Goal: Information Seeking & Learning: Learn about a topic

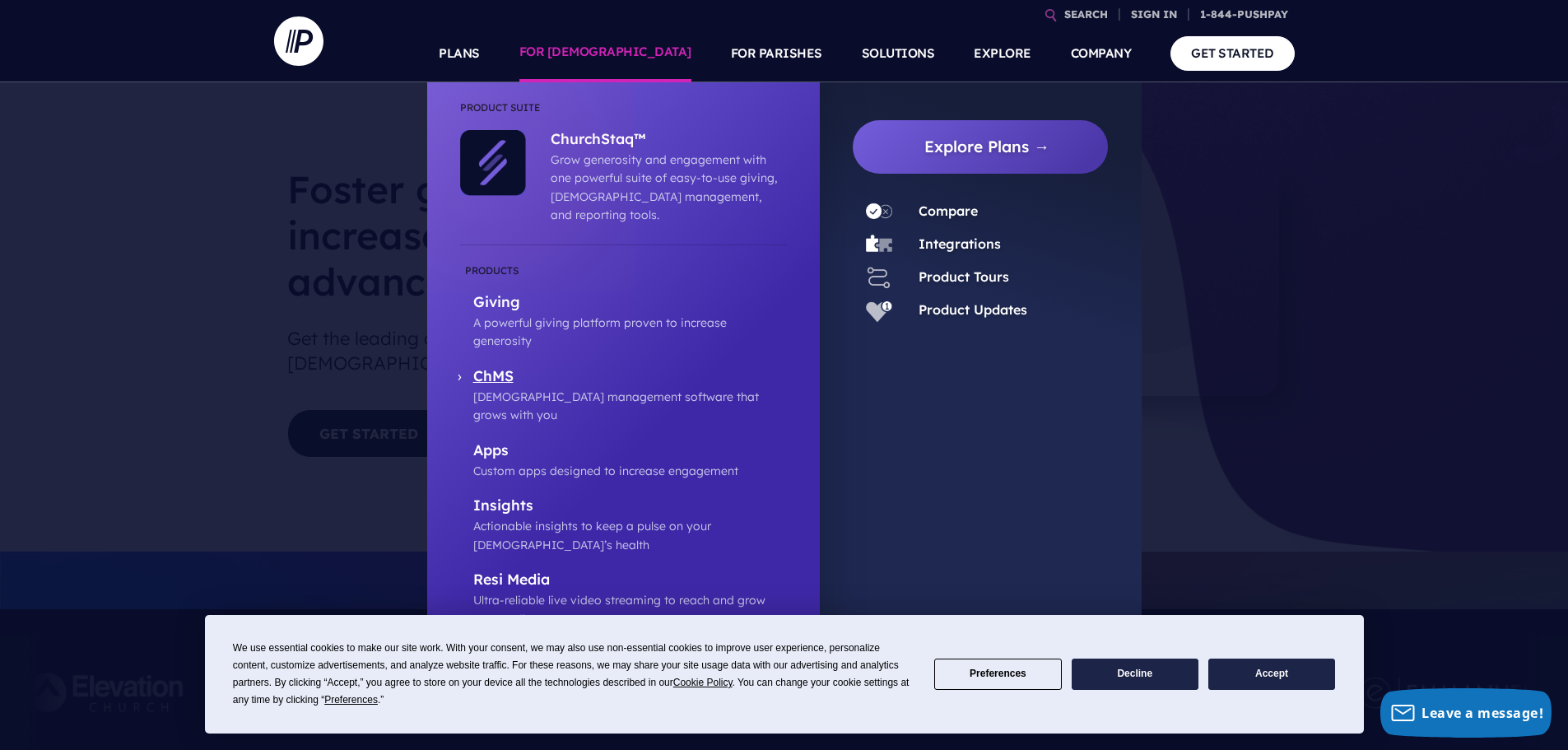
click at [490, 367] on p "ChMS" at bounding box center [629, 377] width 313 height 21
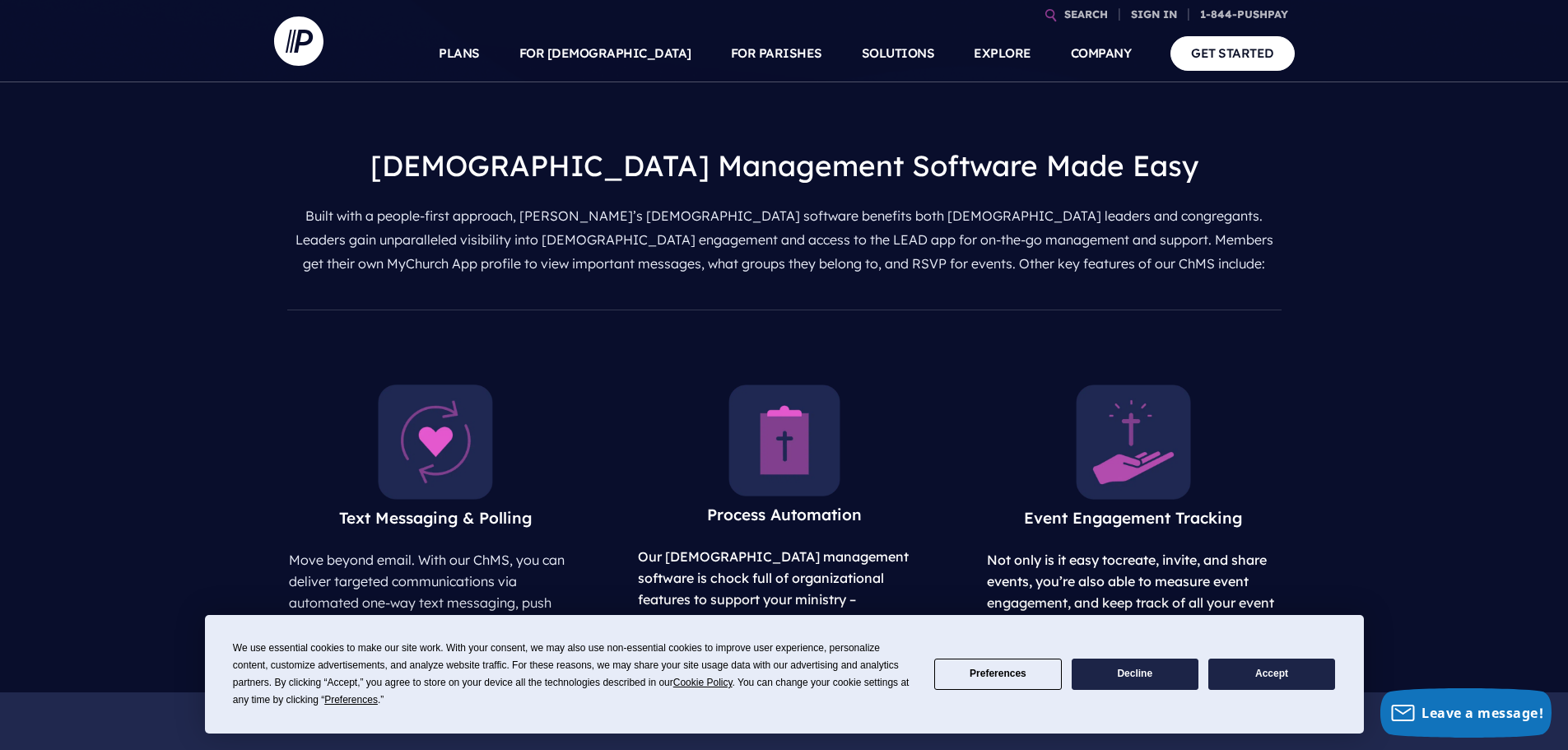
scroll to position [823, 0]
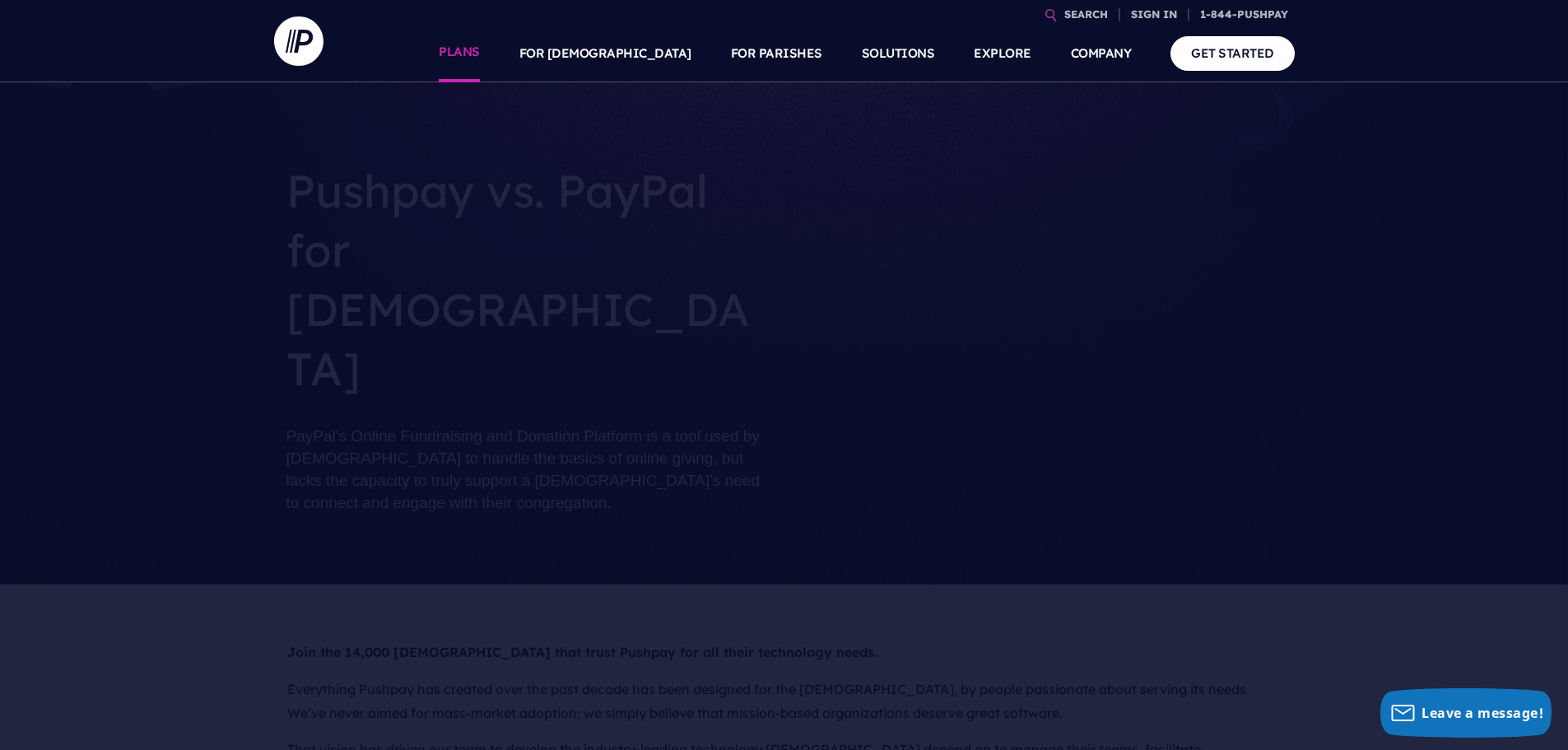
click at [479, 58] on link "PLANS" at bounding box center [458, 53] width 41 height 58
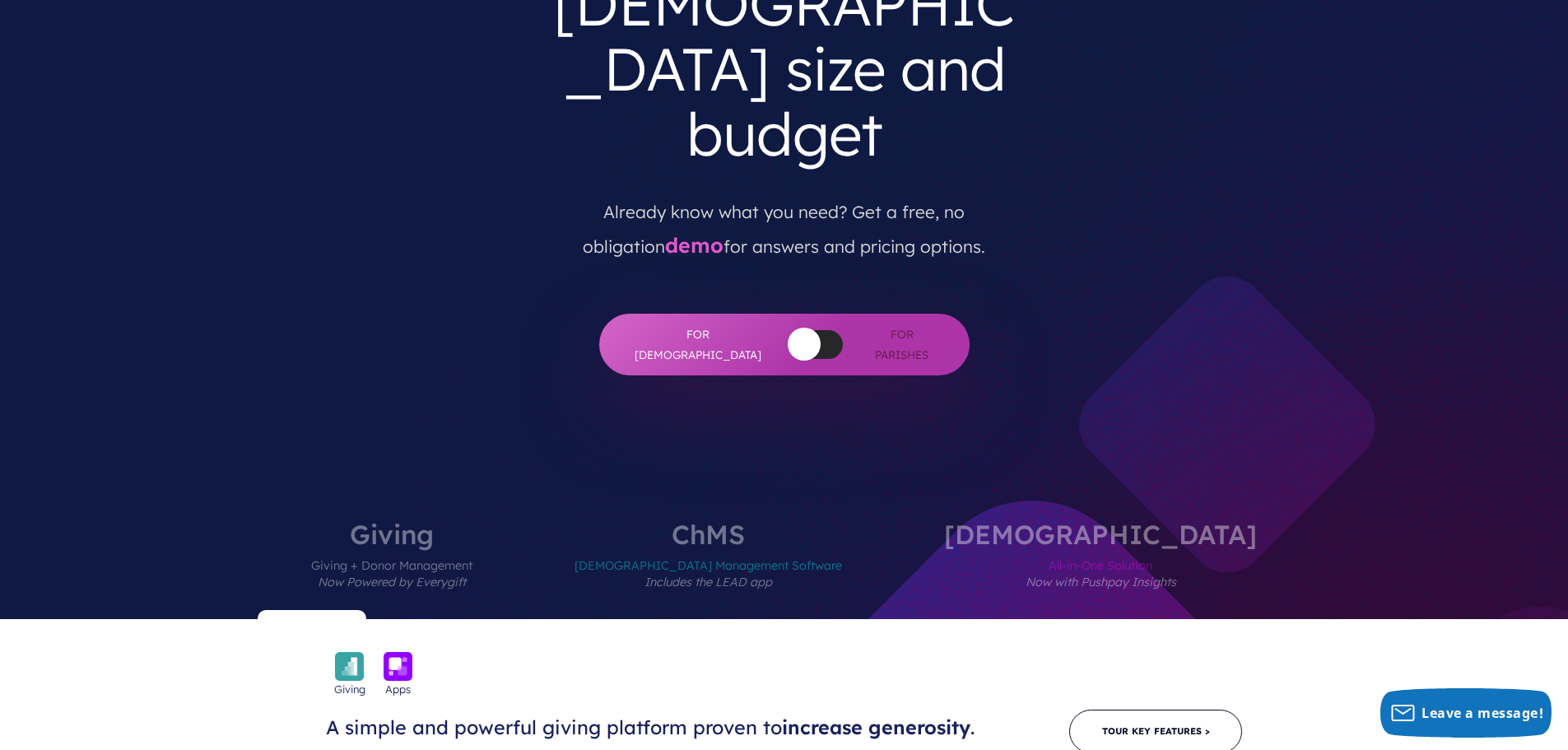
scroll to position [549, 0]
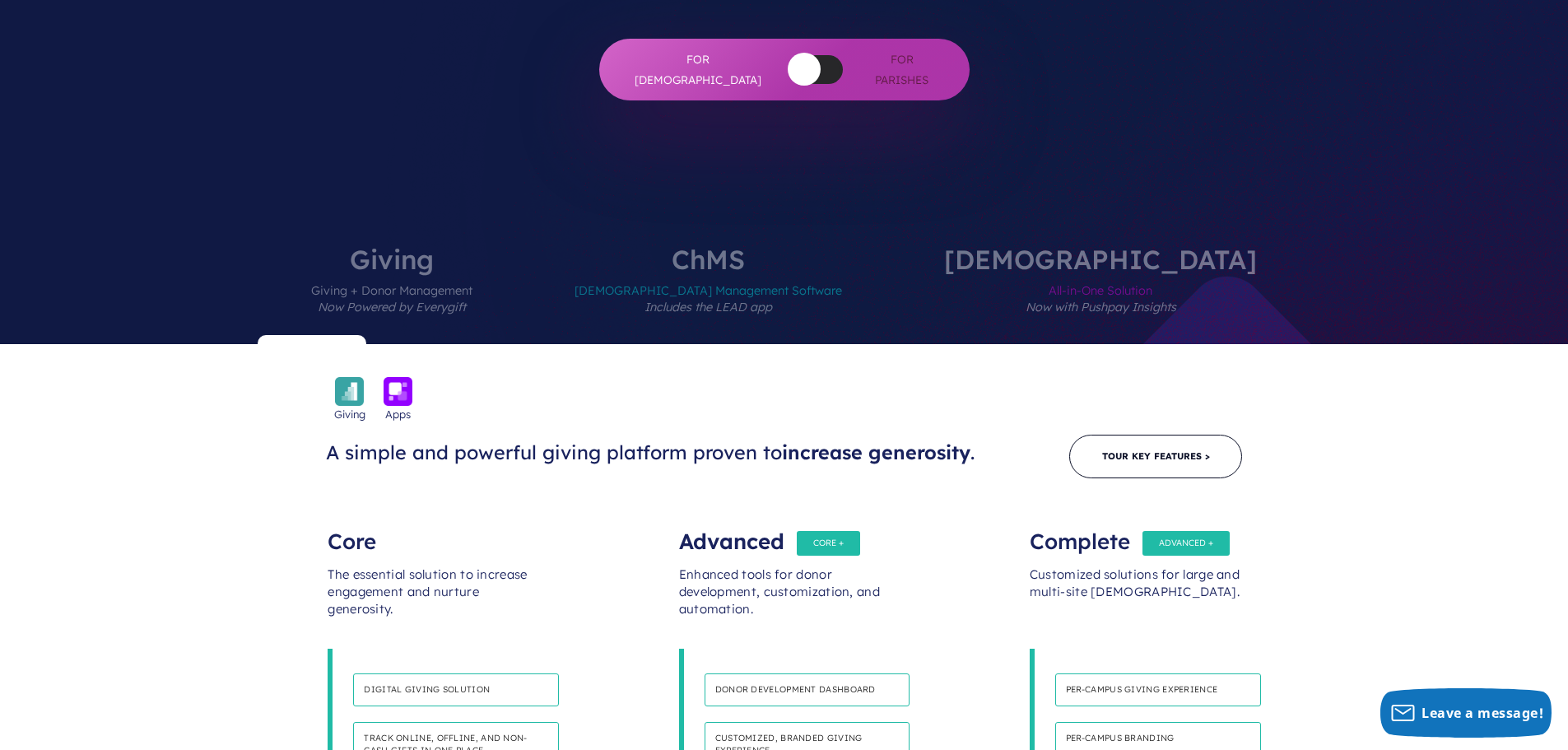
click at [805, 246] on label "[DEMOGRAPHIC_DATA] Management Software Includes the LEAD app" at bounding box center [708, 294] width 366 height 98
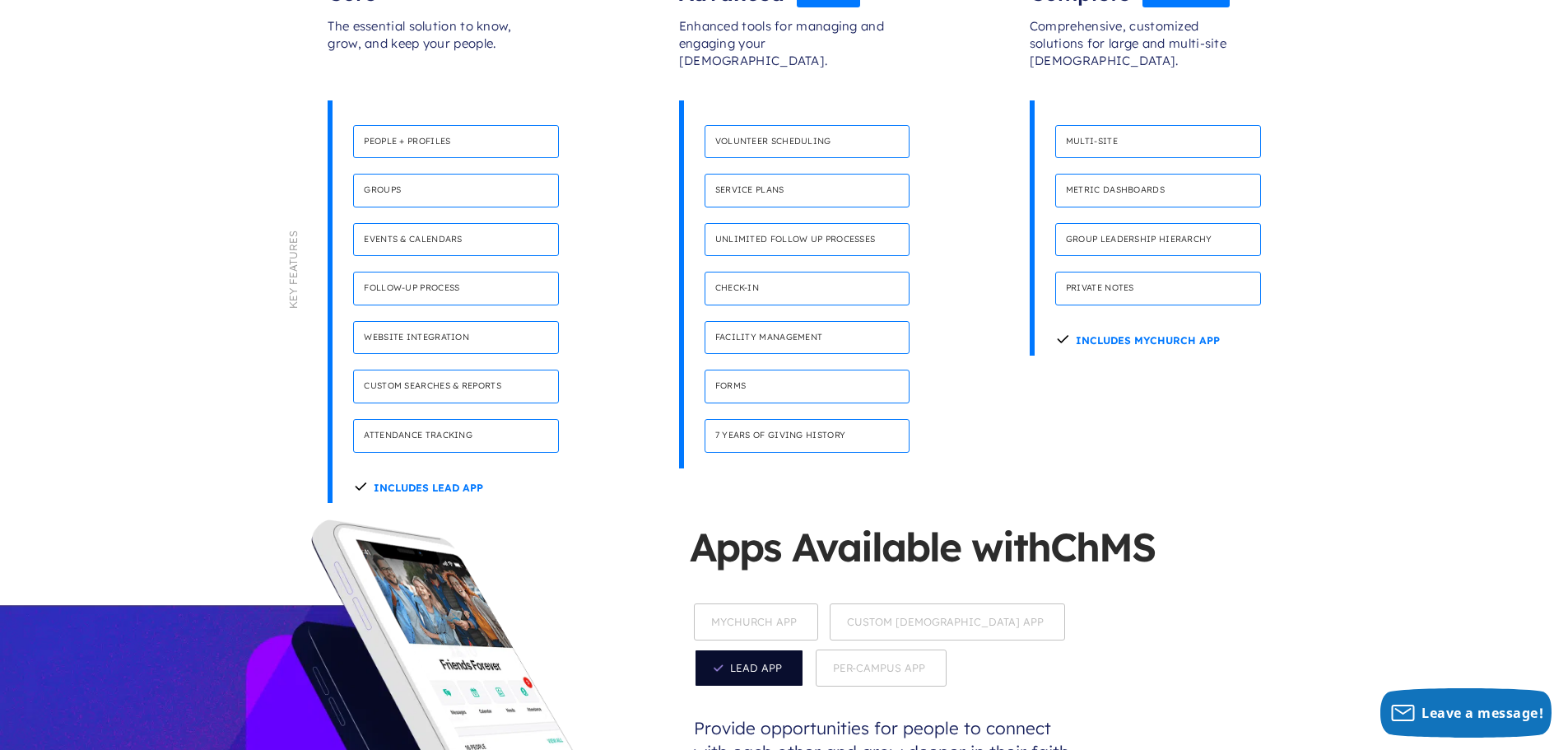
scroll to position [1372, 0]
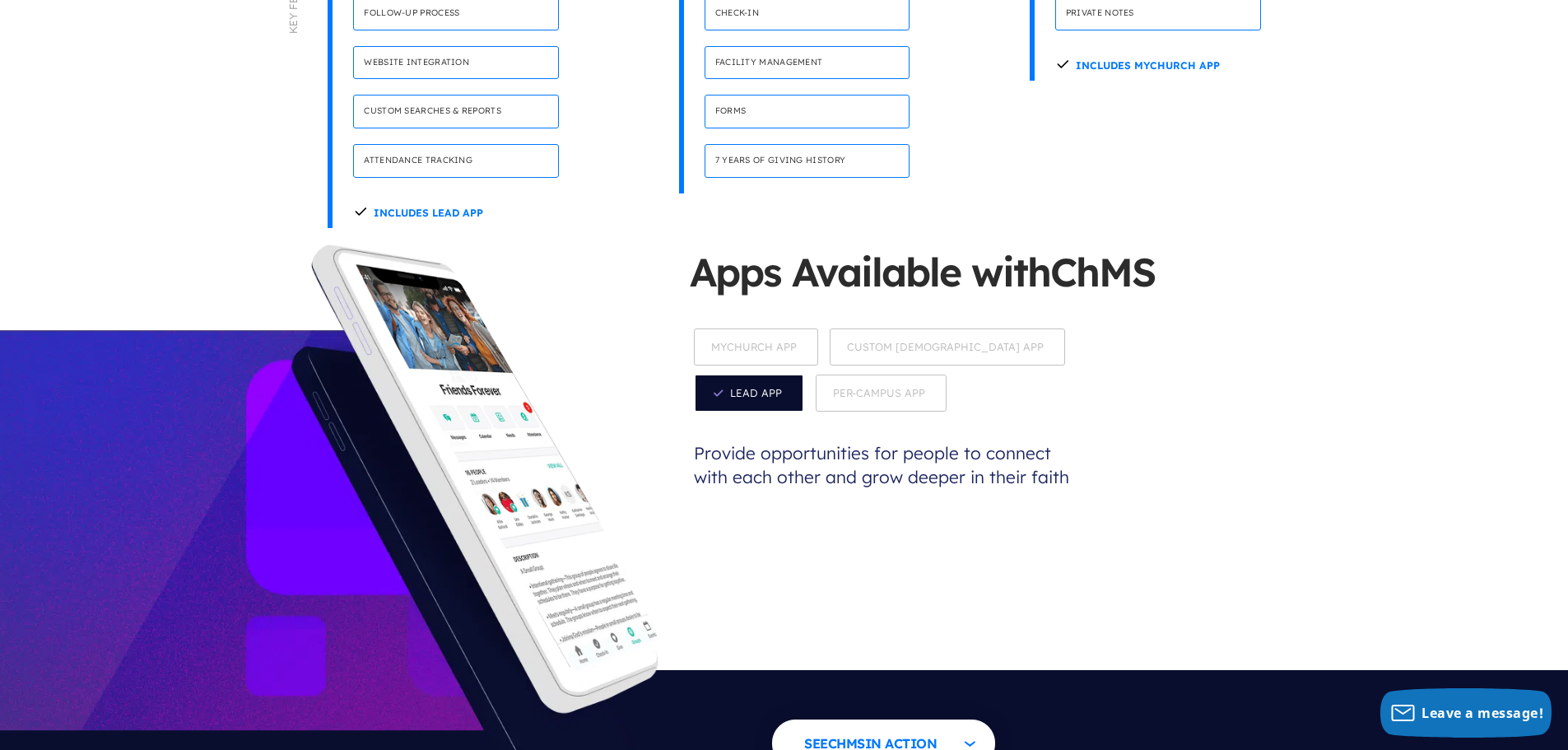
click at [783, 329] on span "MyChurch App" at bounding box center [756, 347] width 124 height 37
click at [859, 330] on span "Custom [DEMOGRAPHIC_DATA] App" at bounding box center [949, 348] width 236 height 37
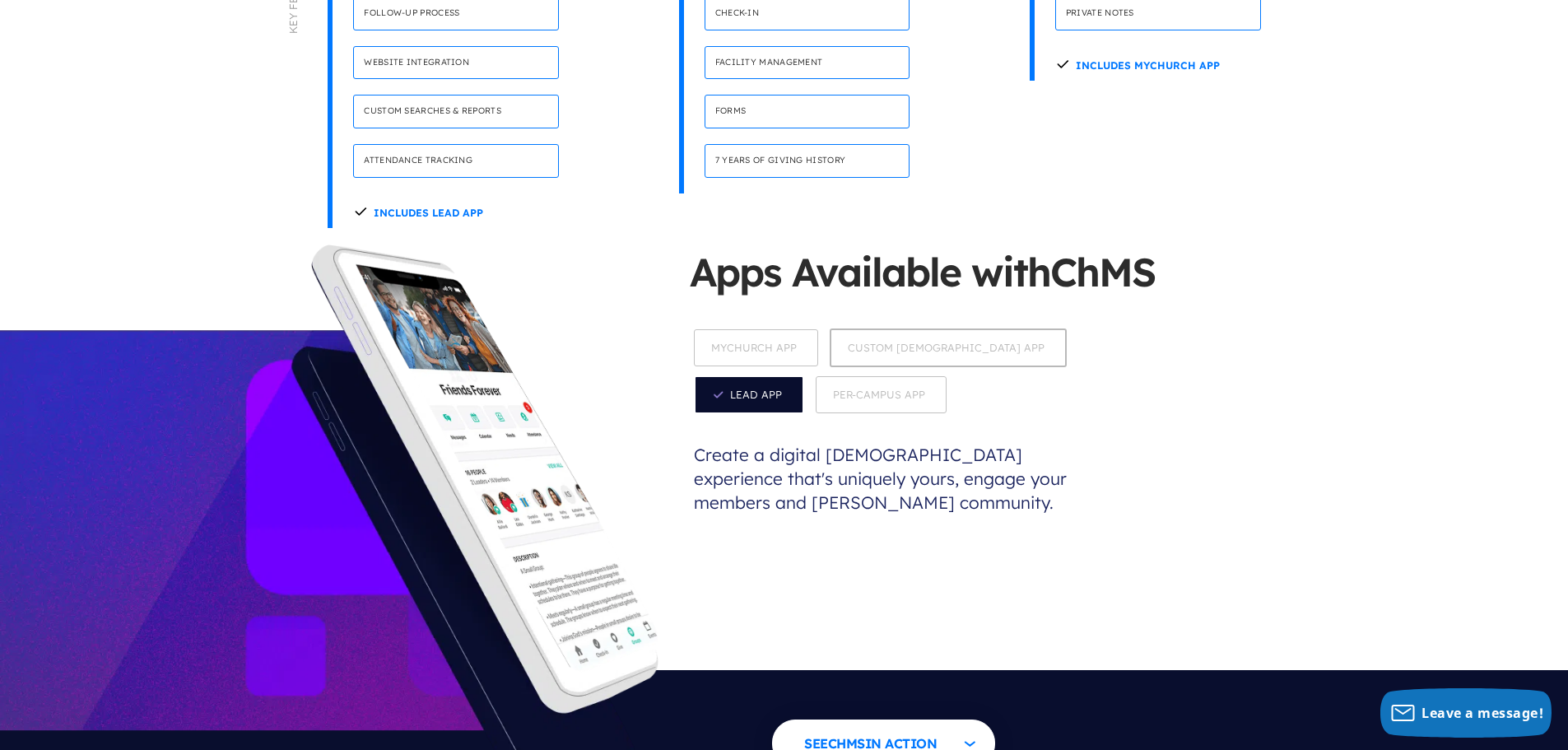
scroll to position [1647, 0]
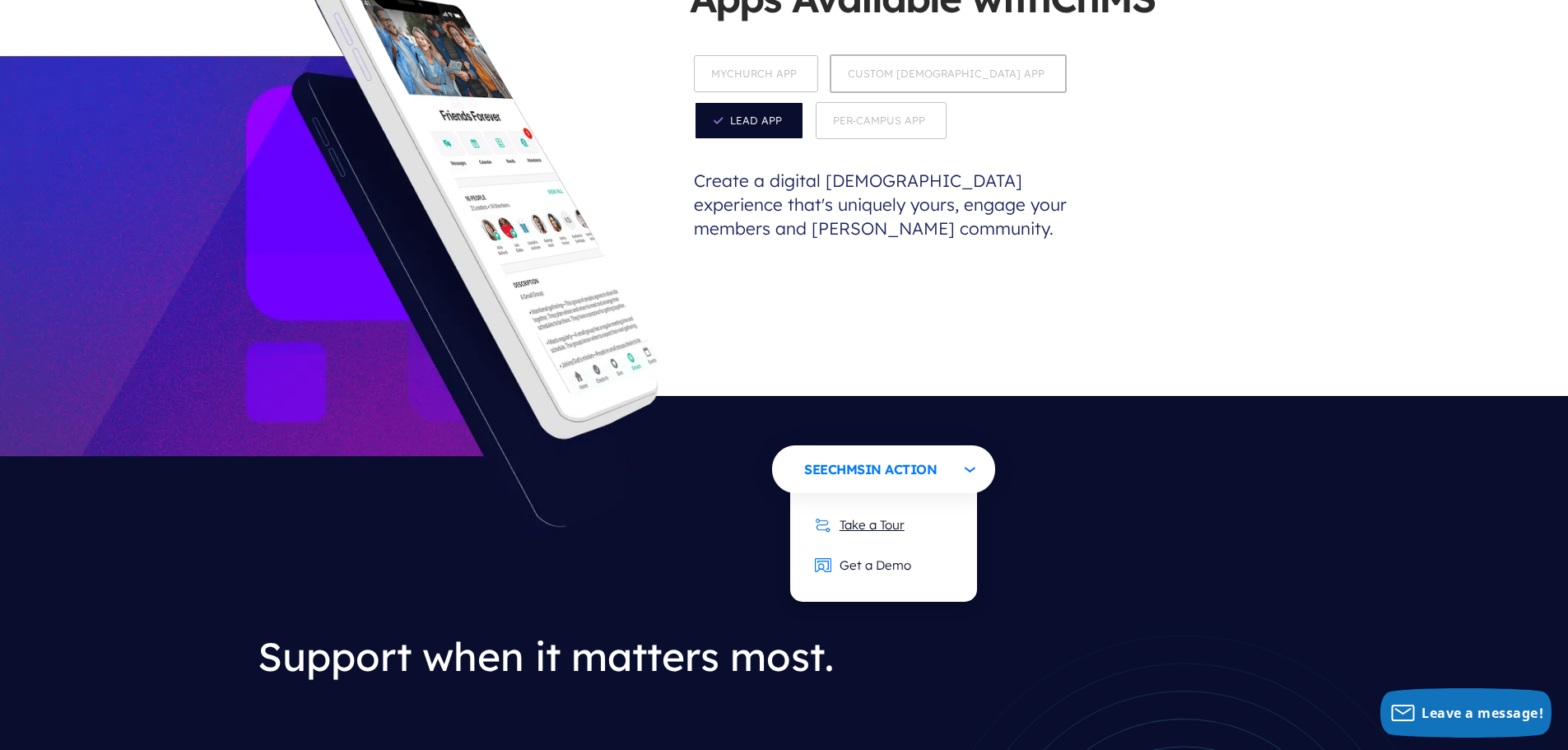
click at [890, 504] on link "Take a Tour" at bounding box center [859, 524] width 122 height 40
